Goal: Use online tool/utility: Utilize a website feature to perform a specific function

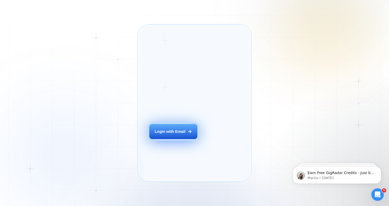
click at [165, 134] on button "Login with Email" at bounding box center [173, 131] width 48 height 15
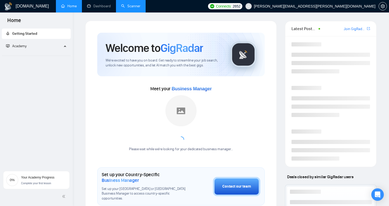
click at [132, 8] on link "Scanner" at bounding box center [130, 6] width 19 height 4
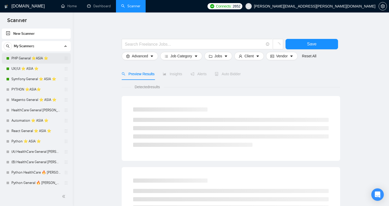
click at [54, 61] on link "PHP General ⭐️ASIA ⭐️" at bounding box center [35, 58] width 49 height 10
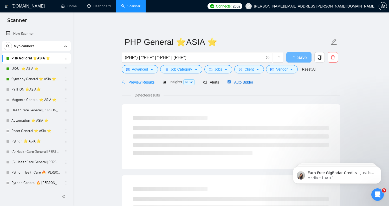
click at [241, 84] on span "Auto Bidder" at bounding box center [240, 82] width 26 height 4
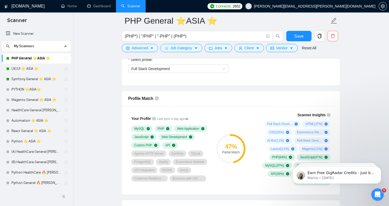
scroll to position [325, 0]
